Goal: Task Accomplishment & Management: Manage account settings

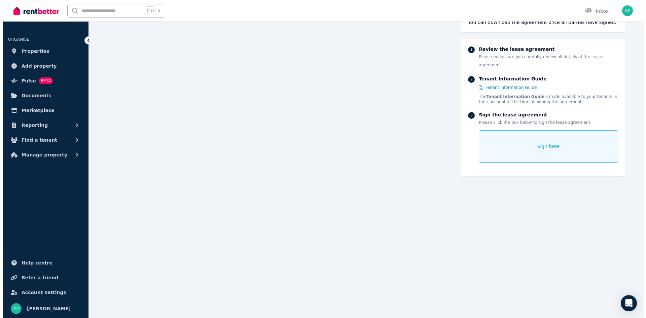
scroll to position [726, 0]
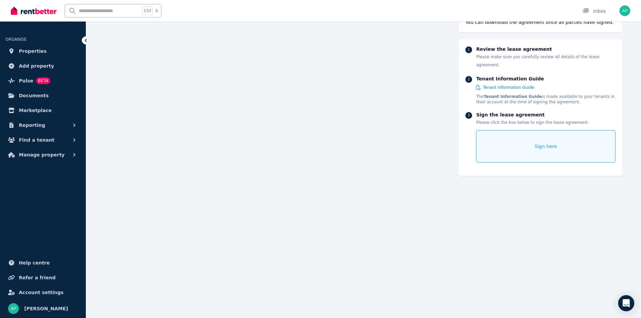
click at [545, 143] on span "Sign here" at bounding box center [545, 146] width 23 height 7
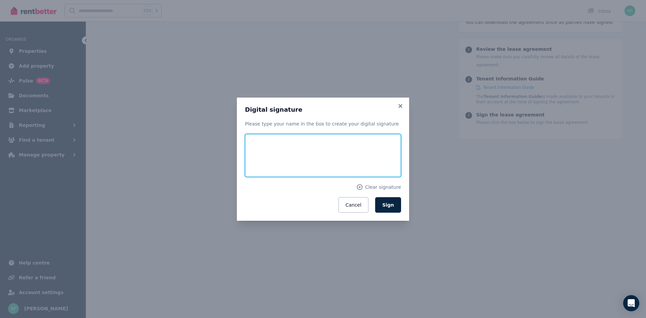
click at [295, 144] on input "text" at bounding box center [323, 155] width 156 height 43
type input "**********"
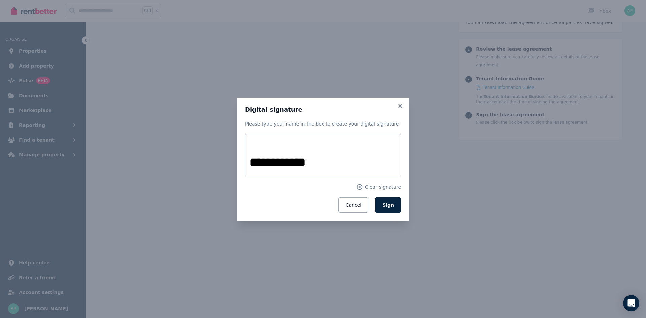
click at [246, 193] on form "**********" at bounding box center [323, 173] width 156 height 79
click at [388, 209] on button "Sign" at bounding box center [388, 204] width 26 height 15
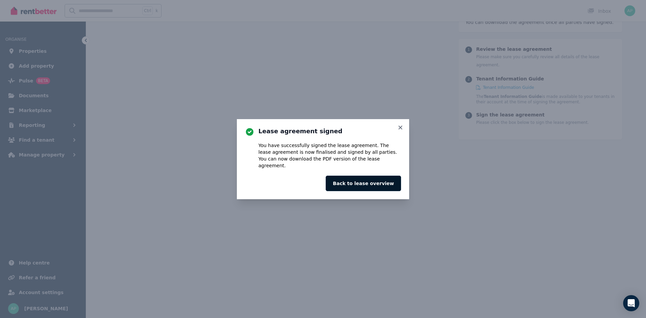
click at [374, 178] on button "Back to lease overview" at bounding box center [362, 183] width 75 height 15
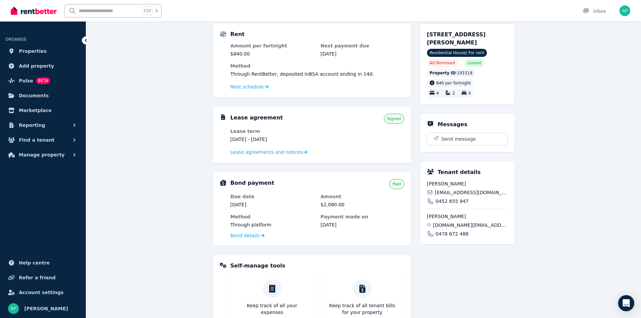
scroll to position [67, 0]
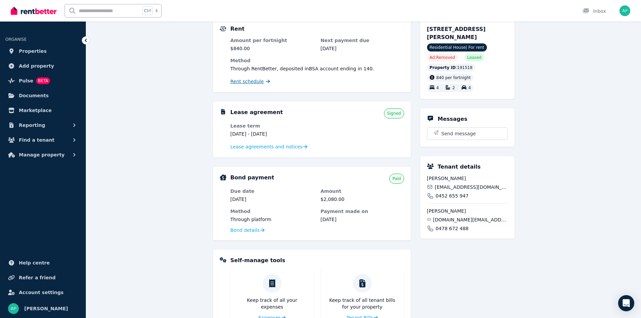
click at [256, 83] on span "Rent schedule" at bounding box center [246, 81] width 33 height 7
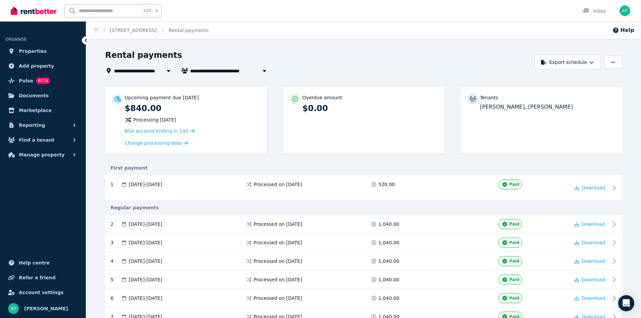
click at [221, 71] on span "Toni Harvey and Menno Koimans" at bounding box center [241, 71] width 102 height 8
click at [219, 99] on span "Amanda Smith, Darren Emeny, and Jasmine Harris" at bounding box center [228, 95] width 68 height 7
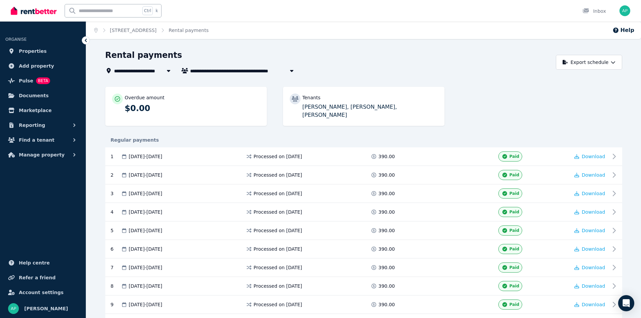
click at [204, 70] on span "Amanda Smith, Darren Emeny, and Jasmine Harris" at bounding box center [244, 71] width 108 height 8
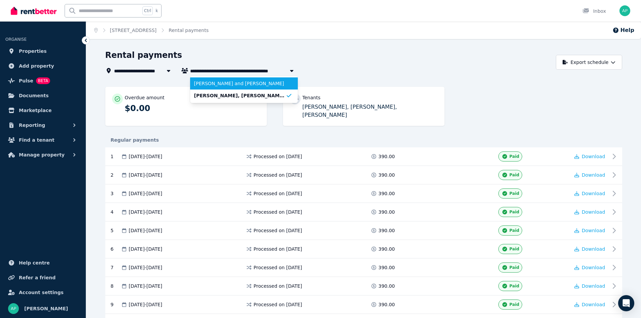
click at [210, 83] on span "Toni Harvey and Menno Koimans" at bounding box center [239, 83] width 91 height 7
type input "**********"
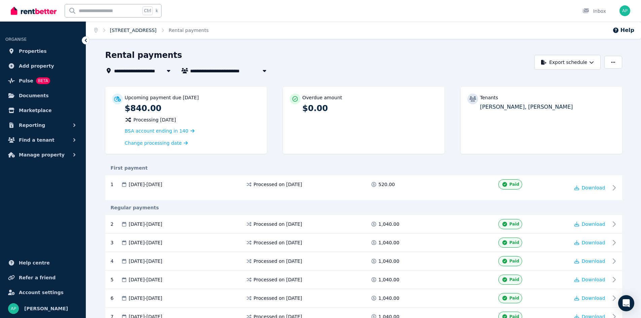
click at [150, 29] on link "17 Pioneer Way, Penfield" at bounding box center [133, 30] width 47 height 5
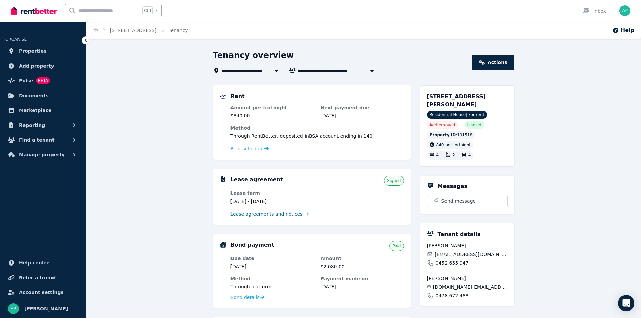
click at [267, 215] on span "Lease agreements and notices" at bounding box center [266, 213] width 72 height 7
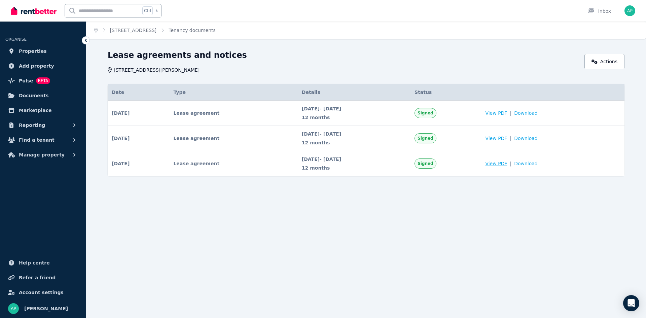
click at [503, 163] on span "View PDF" at bounding box center [496, 163] width 22 height 7
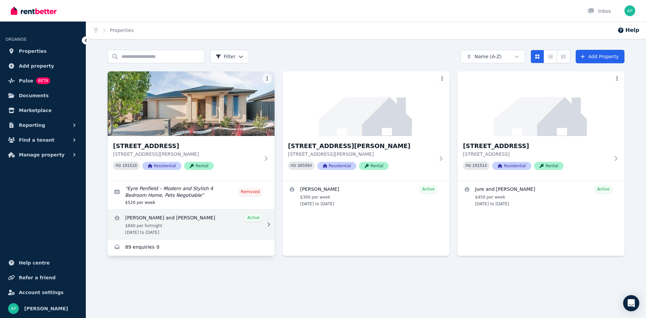
click at [267, 224] on icon at bounding box center [268, 224] width 7 height 5
click at [191, 219] on link "View details for Toni Harvey and Menno Koimans" at bounding box center [191, 224] width 167 height 30
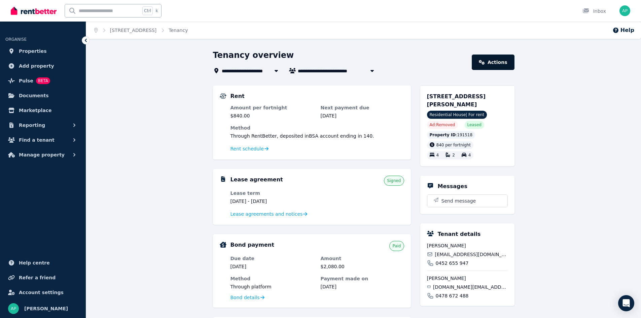
click at [491, 55] on link "Actions" at bounding box center [492, 61] width 42 height 15
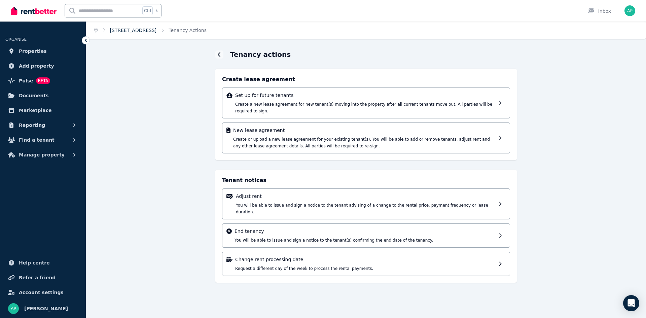
click at [150, 29] on link "17 Pioneer Way, Penfield" at bounding box center [133, 30] width 47 height 5
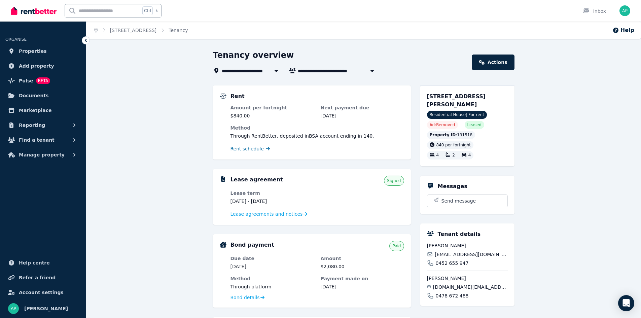
click at [245, 148] on span "Rent schedule" at bounding box center [246, 148] width 33 height 7
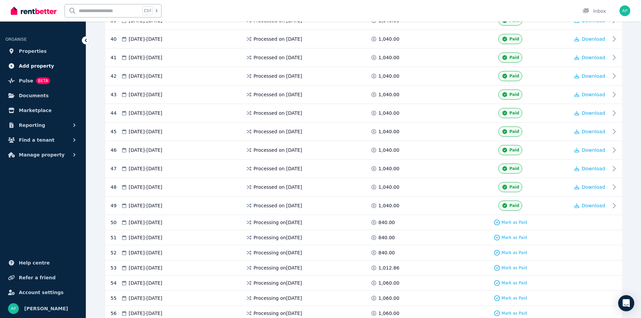
scroll to position [840, 0]
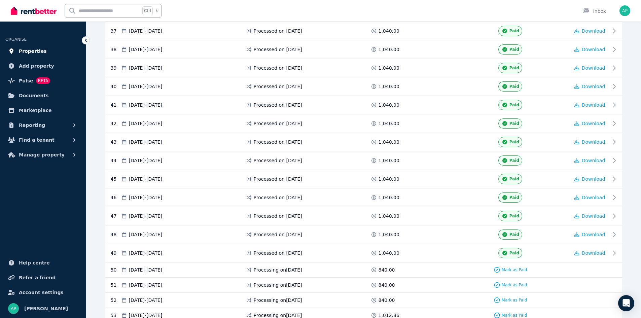
click at [39, 49] on span "Properties" at bounding box center [33, 51] width 28 height 8
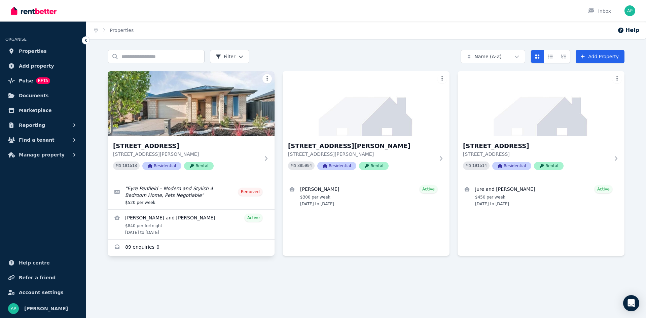
click at [267, 80] on html "Open main menu Inbox Open user menu ORGANISE Properties Add property Pulse BETA…" at bounding box center [323, 159] width 646 height 318
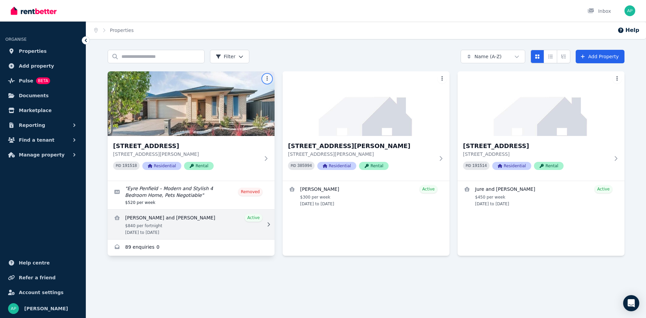
click at [229, 223] on html "Open main menu Inbox Open user menu ORGANISE Properties Add property Pulse BETA…" at bounding box center [323, 159] width 646 height 318
click at [268, 224] on icon at bounding box center [268, 224] width 7 height 5
click at [177, 220] on link "View details for Toni Harvey and Menno Koimans" at bounding box center [191, 224] width 167 height 30
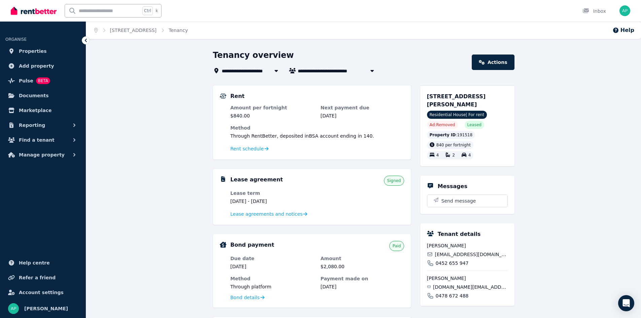
click at [447, 143] on span "840 per fortnight" at bounding box center [453, 145] width 35 height 5
click at [432, 142] on icon at bounding box center [431, 144] width 5 height 5
drag, startPoint x: 432, startPoint y: 137, endPoint x: 439, endPoint y: 136, distance: 6.8
click at [439, 142] on div "840 per fortnight" at bounding box center [449, 144] width 41 height 5
click at [452, 143] on span "840 per fortnight" at bounding box center [453, 145] width 35 height 5
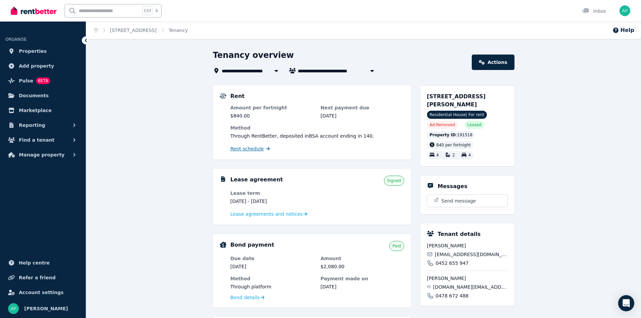
click at [251, 149] on span "Rent schedule" at bounding box center [246, 148] width 33 height 7
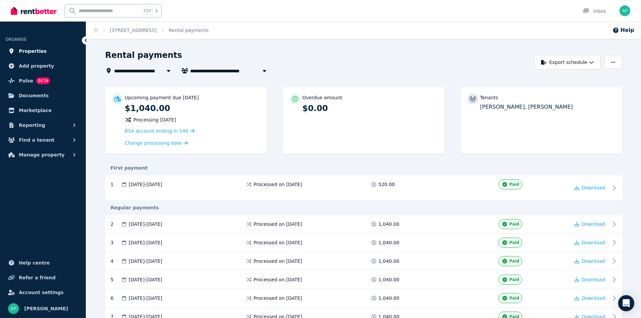
click at [29, 51] on span "Properties" at bounding box center [33, 51] width 28 height 8
